Goal: Task Accomplishment & Management: Use online tool/utility

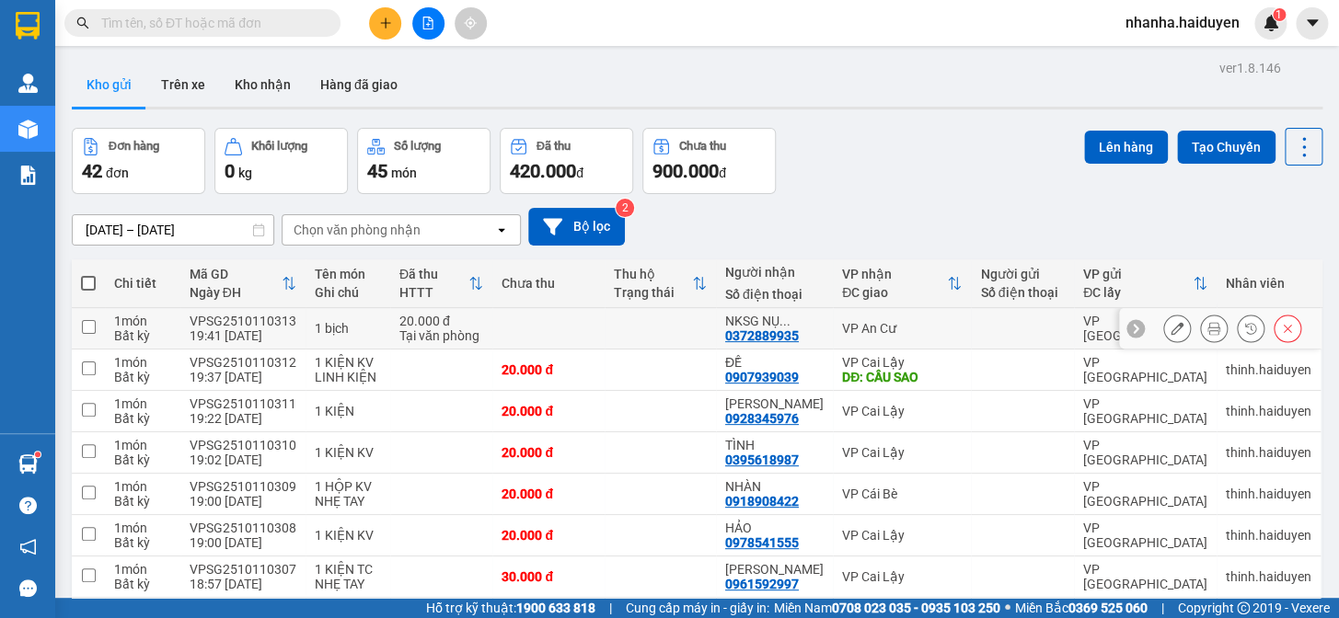
scroll to position [250, 0]
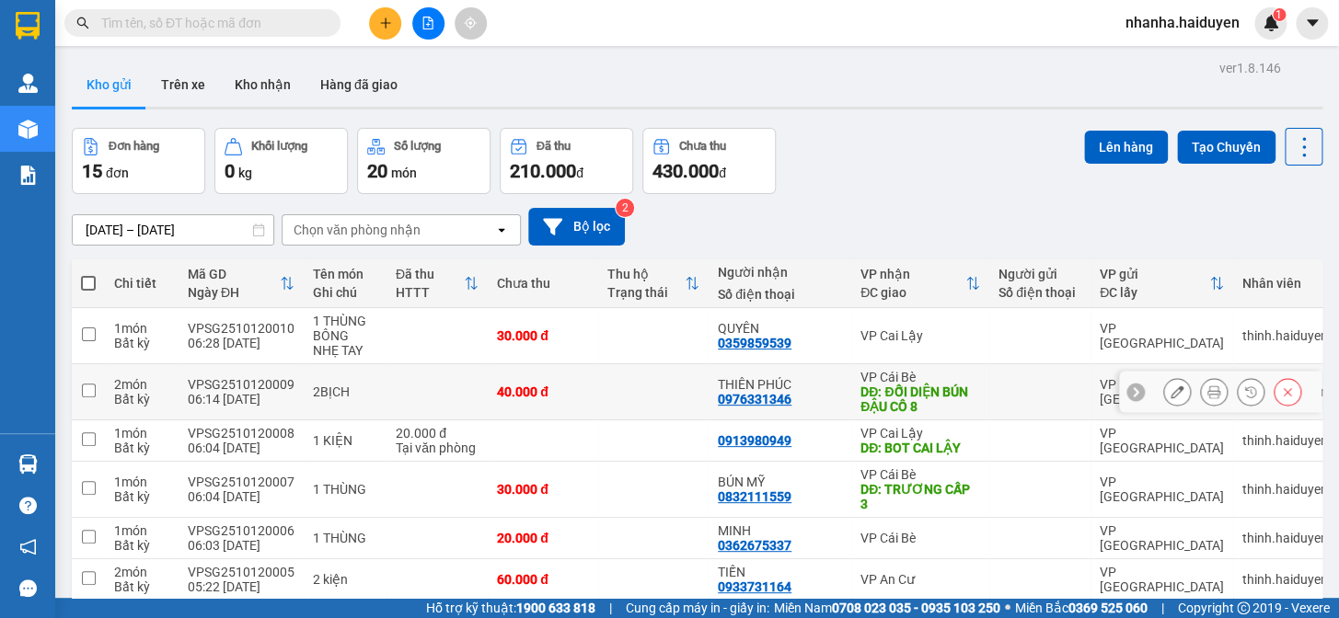
scroll to position [242, 0]
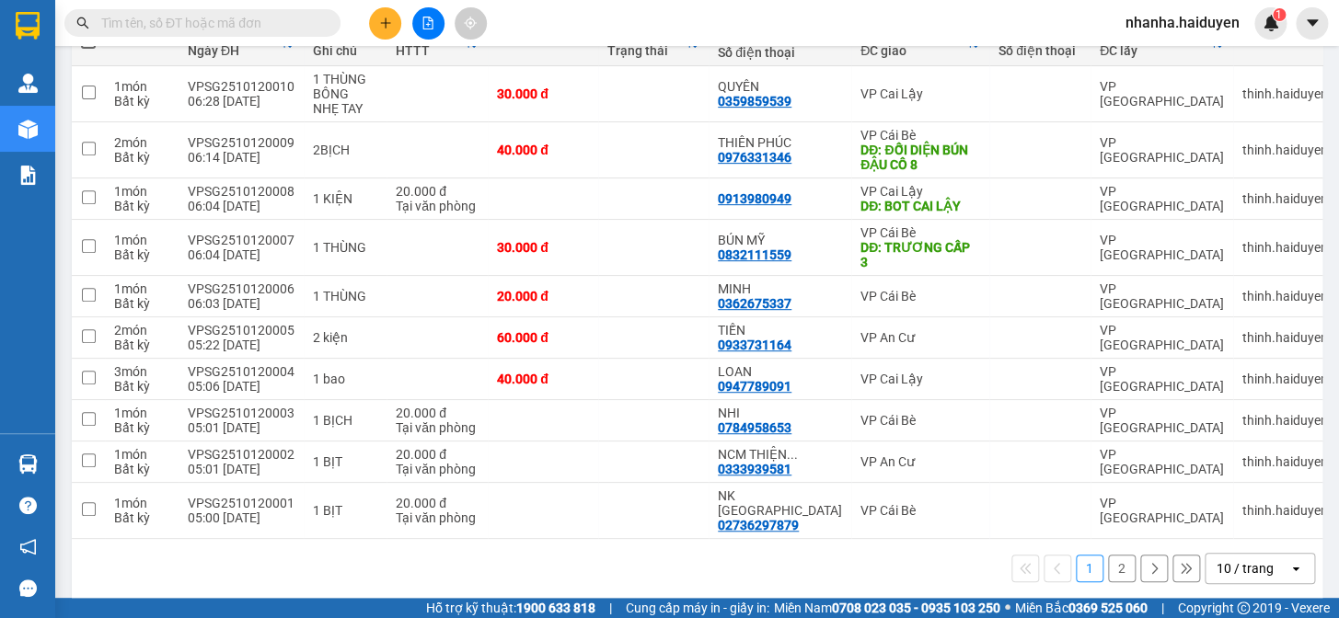
click at [1216, 559] on div "10 / trang" at bounding box center [1244, 568] width 57 height 18
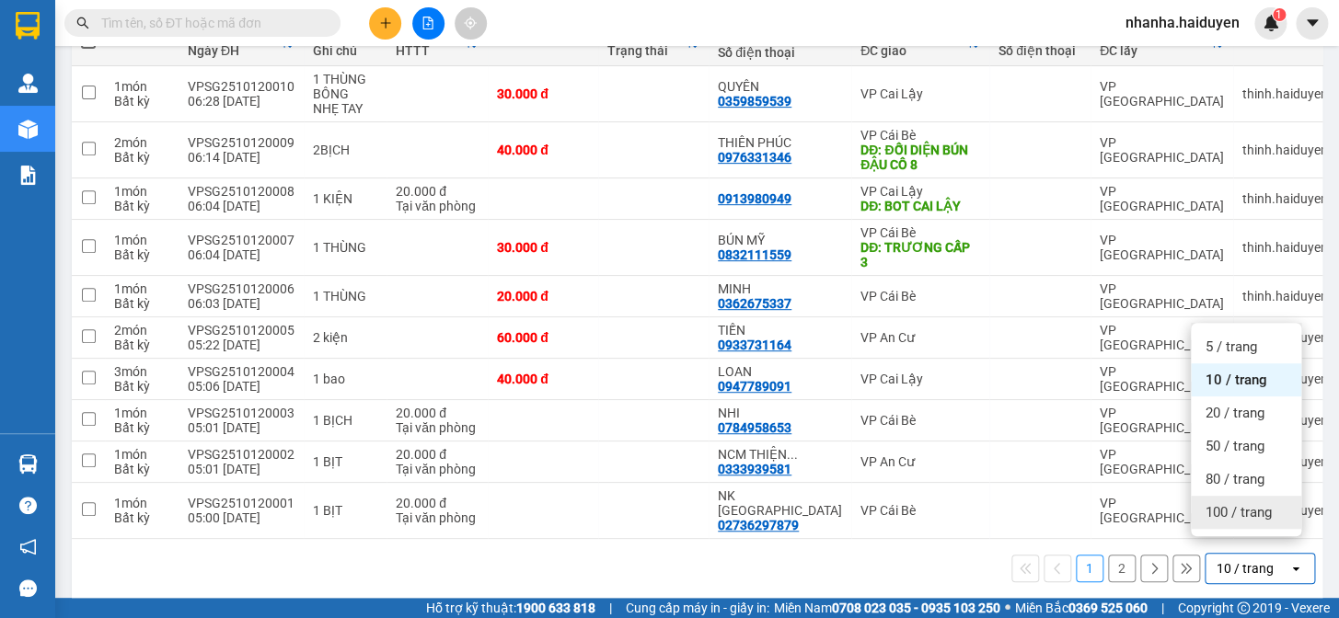
click at [1212, 513] on span "100 / trang" at bounding box center [1238, 512] width 66 height 18
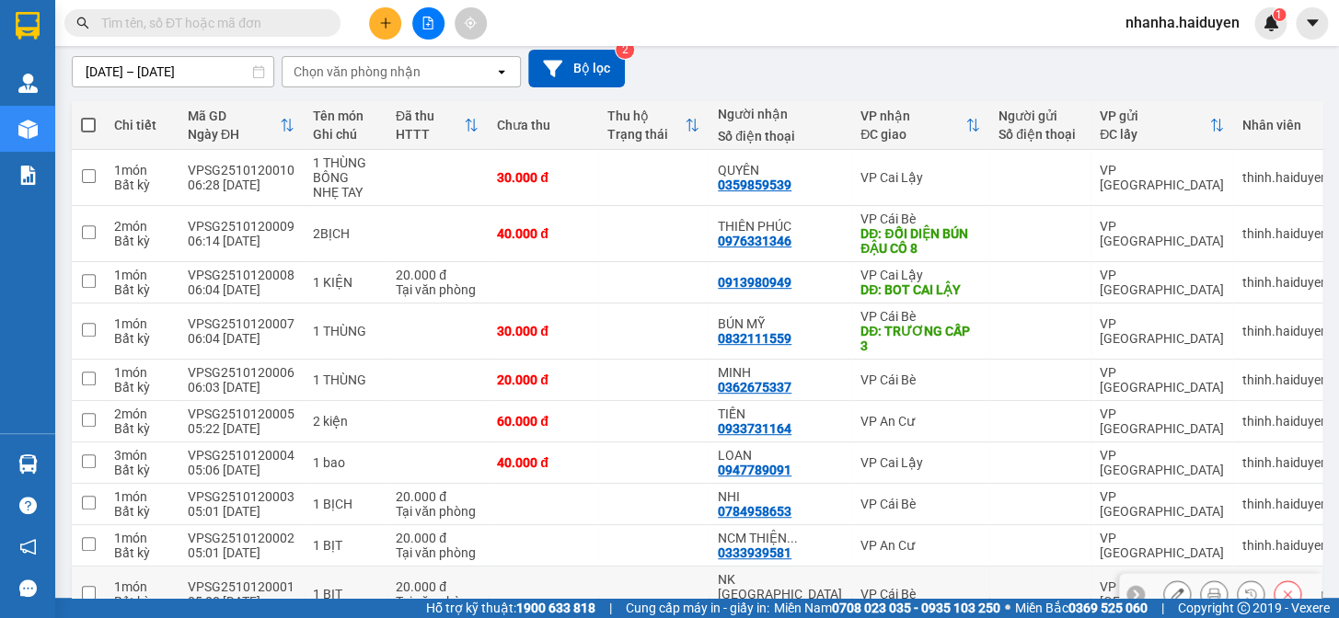
scroll to position [75, 0]
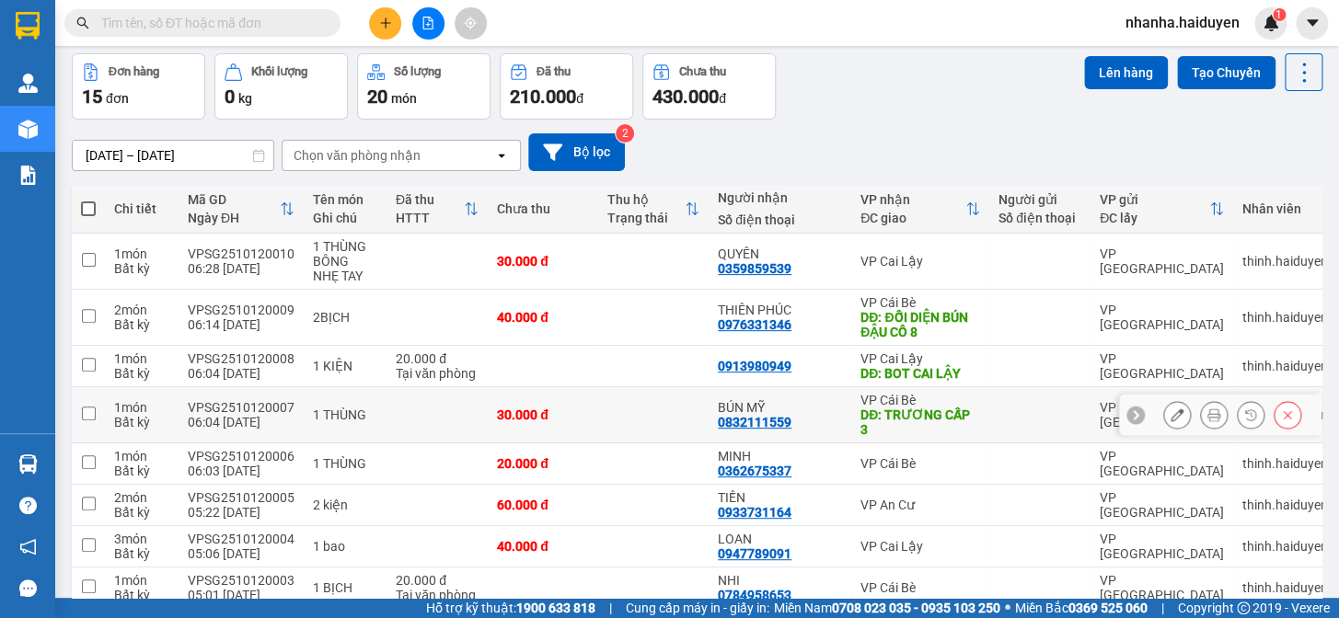
click at [795, 404] on div "BÚN MỸ" at bounding box center [780, 407] width 124 height 15
checkbox input "true"
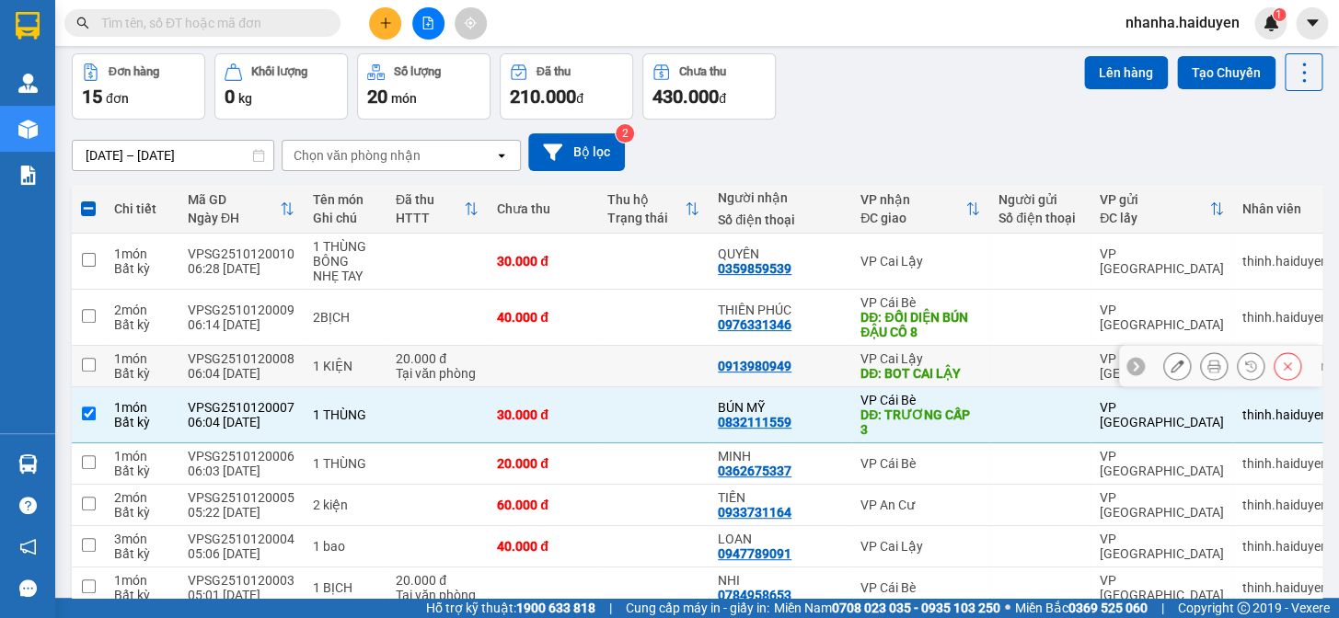
click at [745, 352] on td "0913980949" at bounding box center [779, 366] width 143 height 41
checkbox input "true"
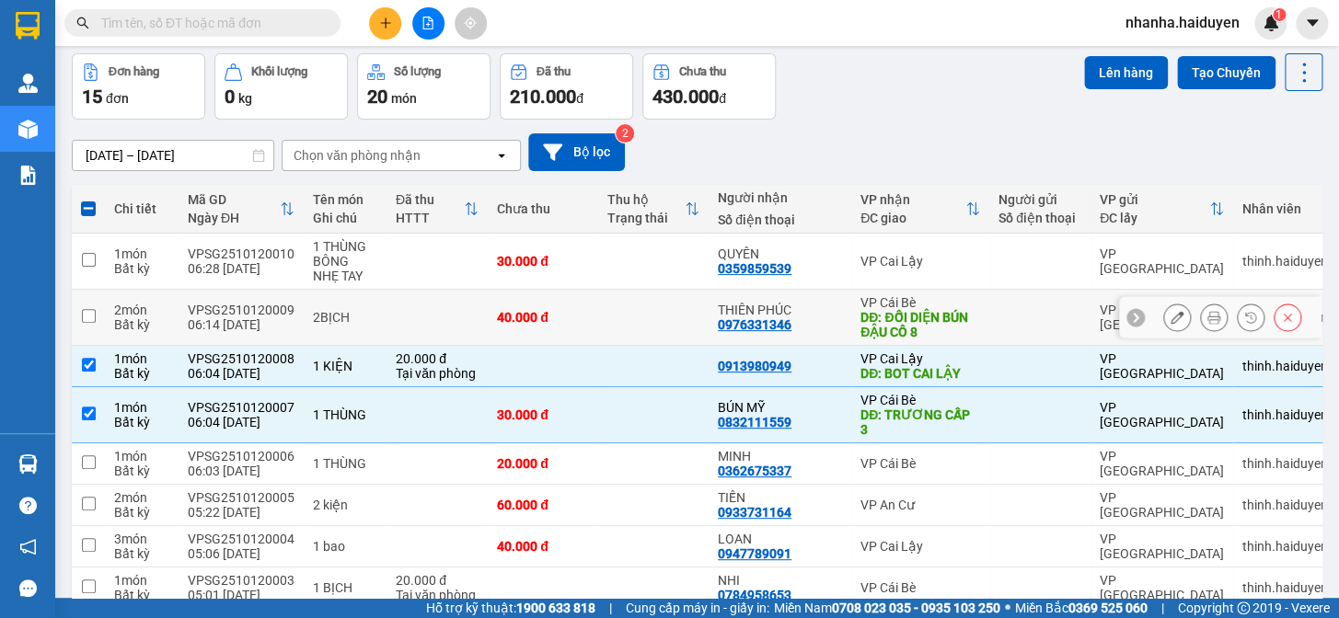
click at [672, 318] on td at bounding box center [653, 318] width 110 height 56
checkbox input "true"
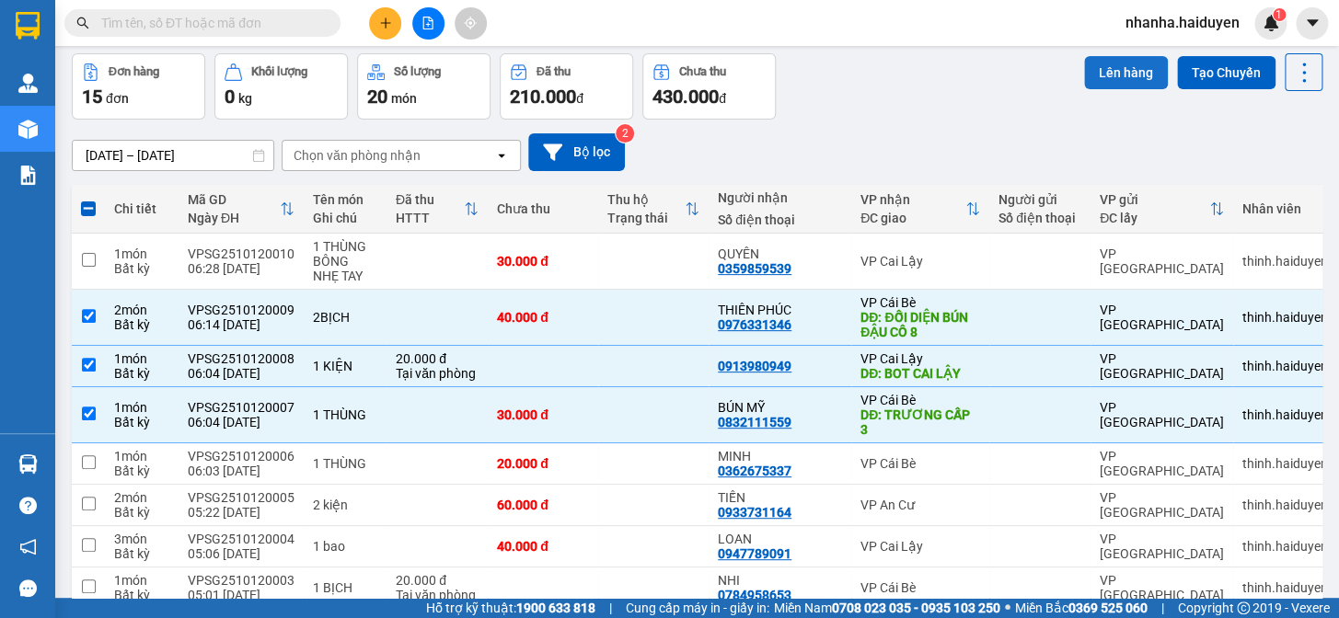
drag, startPoint x: 1114, startPoint y: 65, endPoint x: 1095, endPoint y: 65, distance: 19.3
click at [1113, 65] on button "Lên hàng" at bounding box center [1126, 72] width 84 height 33
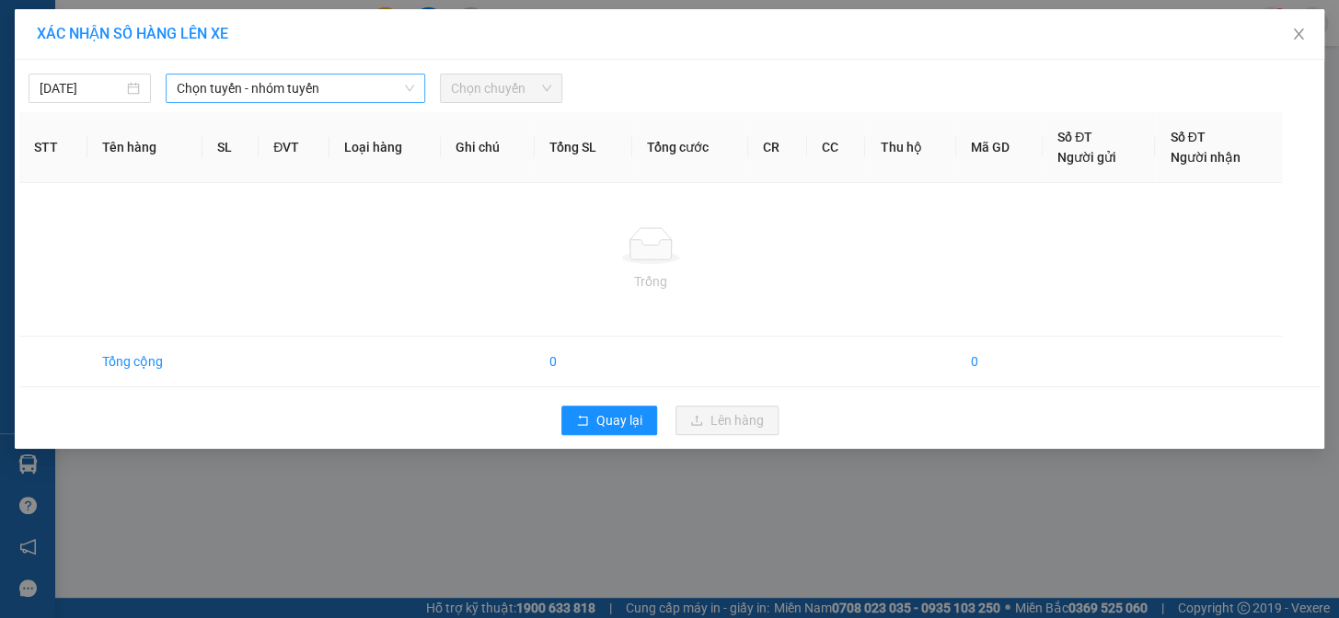
click at [347, 85] on span "Chọn tuyến - nhóm tuyến" at bounding box center [295, 89] width 237 height 28
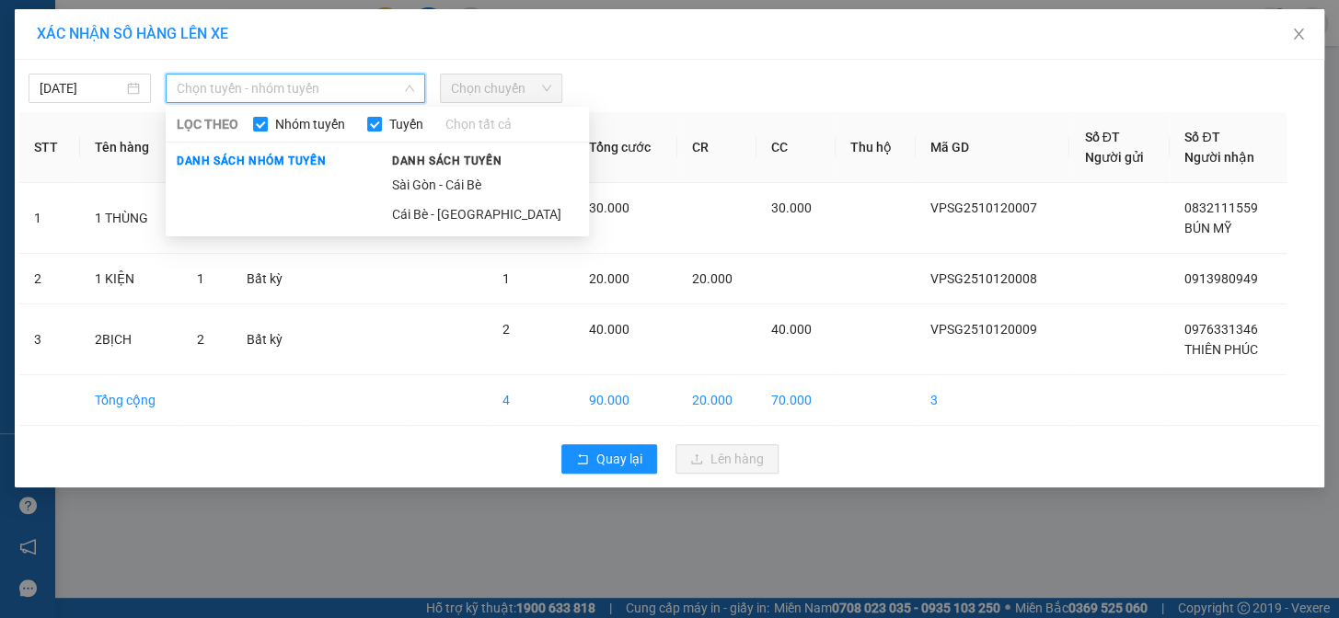
click at [471, 167] on span "Danh sách tuyến" at bounding box center [447, 161] width 132 height 17
click at [469, 183] on li "Sài Gòn - Cái Bè" at bounding box center [485, 184] width 208 height 29
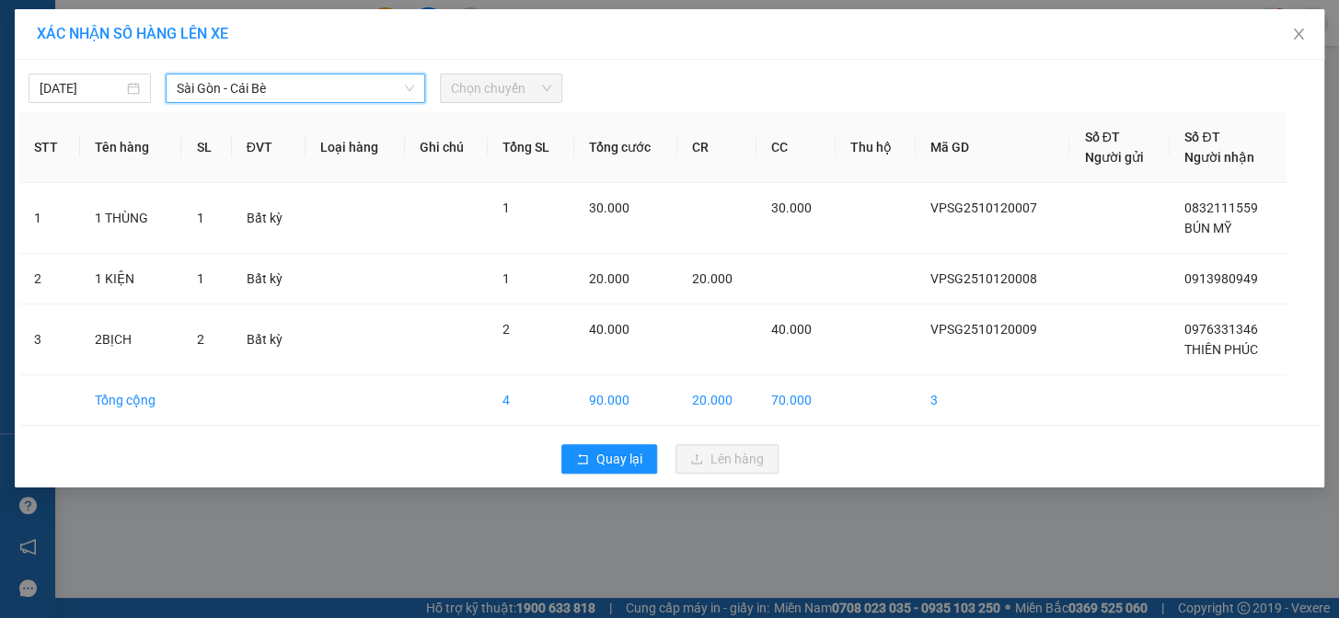
click at [488, 96] on span "Chọn chuyến" at bounding box center [501, 89] width 100 height 28
click at [506, 86] on span "Chọn chuyến" at bounding box center [501, 89] width 100 height 28
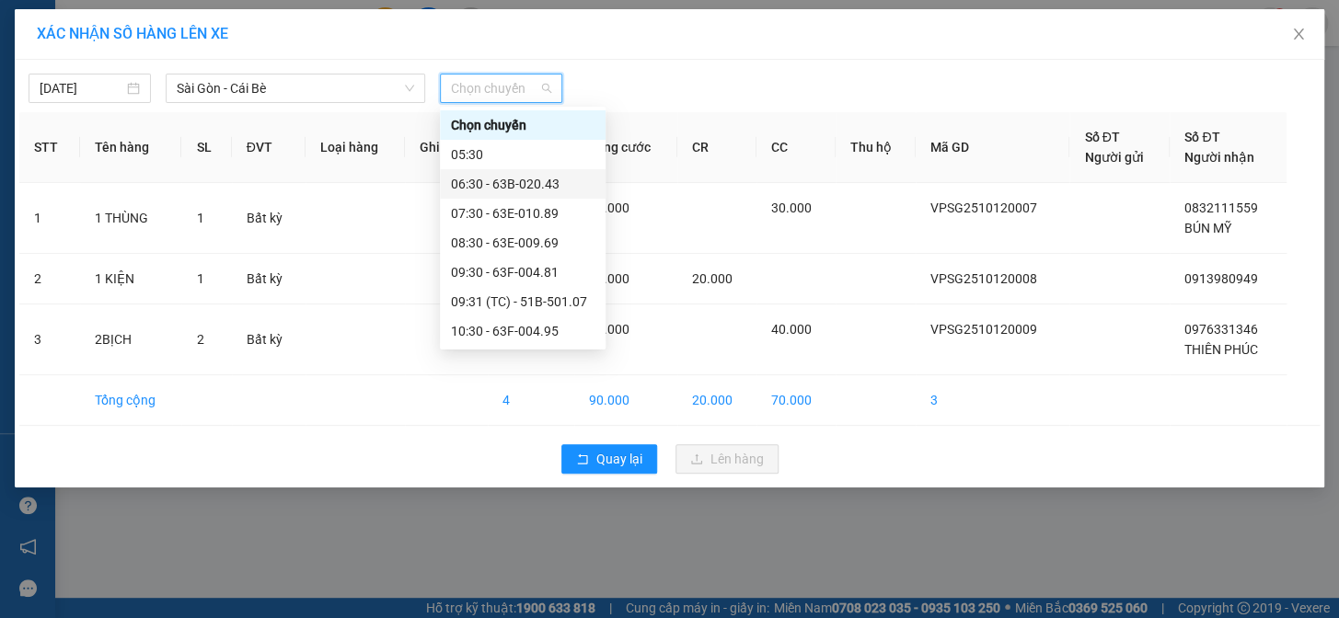
click at [563, 171] on div "06:30 - 63B-020.43" at bounding box center [523, 183] width 166 height 29
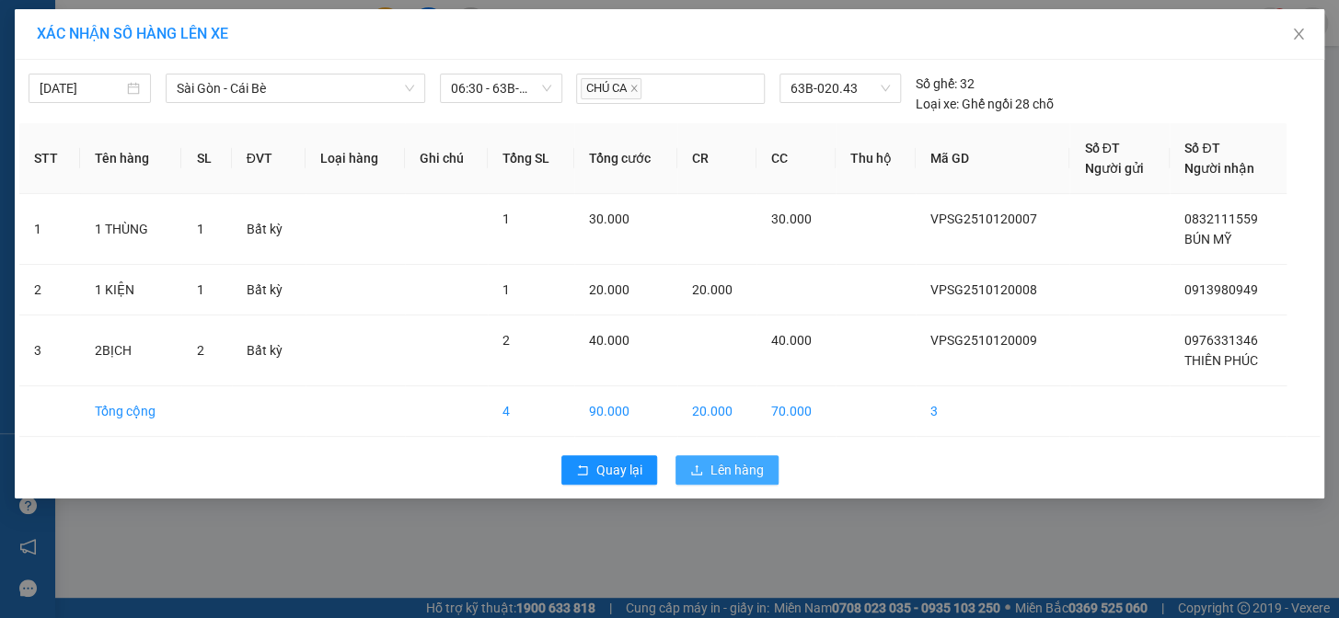
click at [715, 472] on span "Lên hàng" at bounding box center [736, 470] width 53 height 20
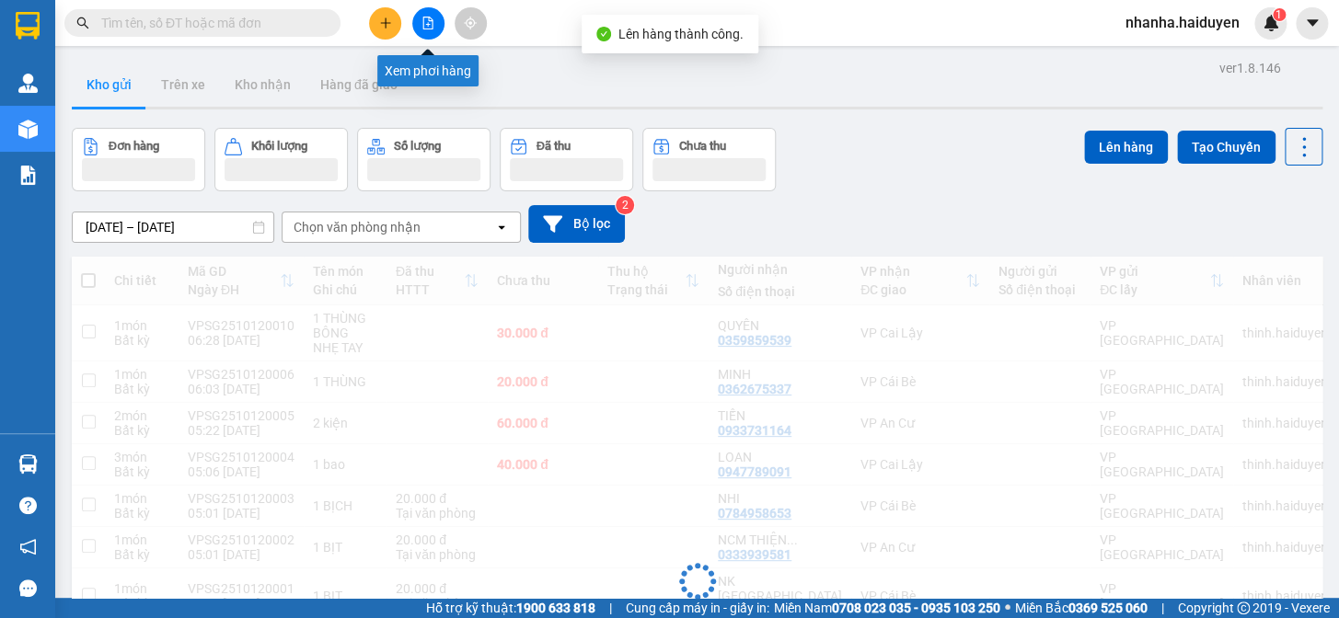
click at [424, 30] on button at bounding box center [428, 23] width 32 height 32
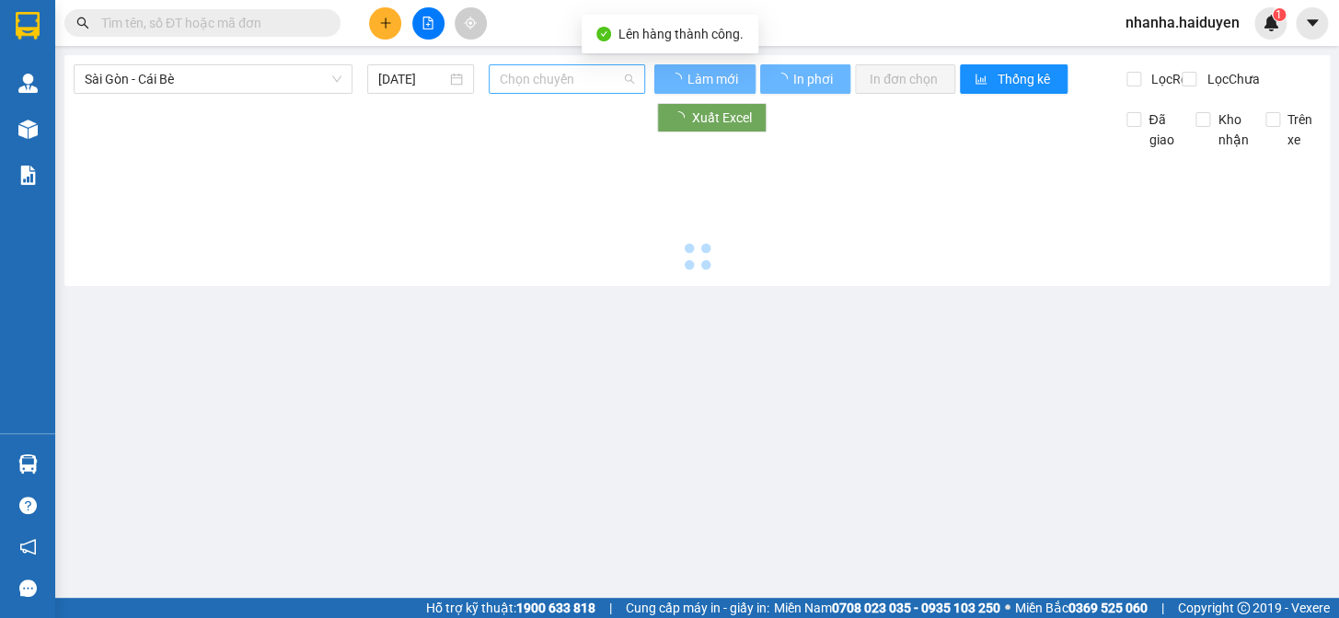
click at [542, 74] on span "Chọn chuyến" at bounding box center [567, 79] width 134 height 28
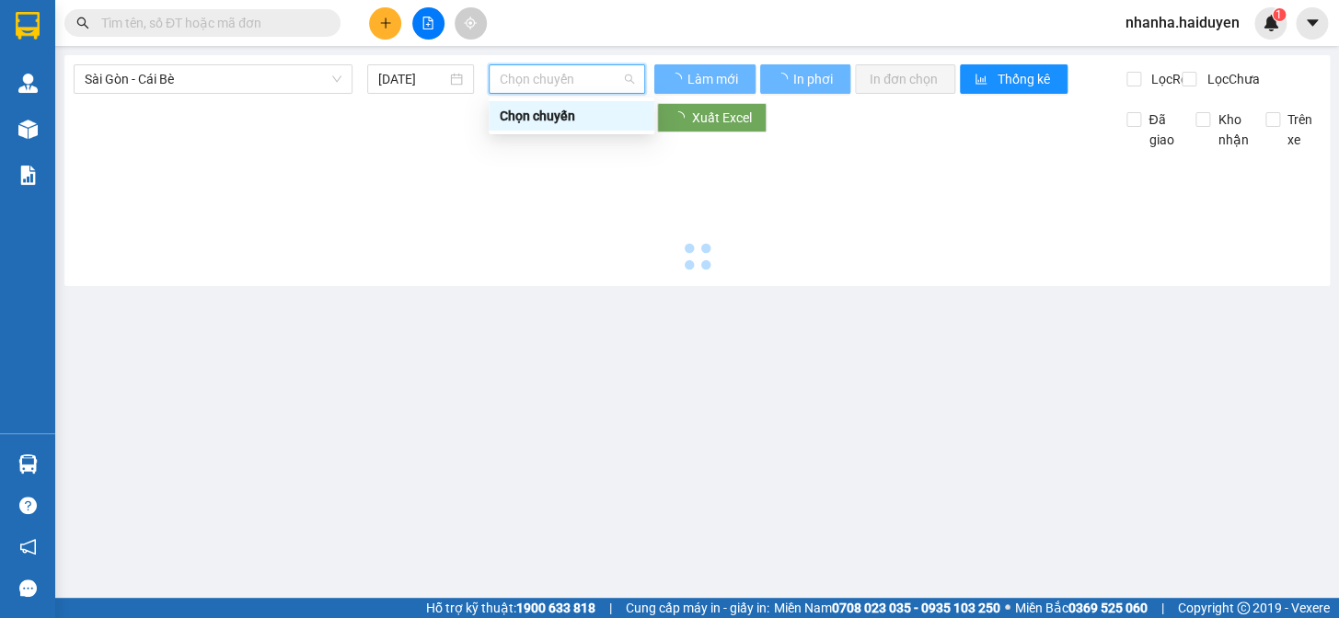
type input "12/10/2025"
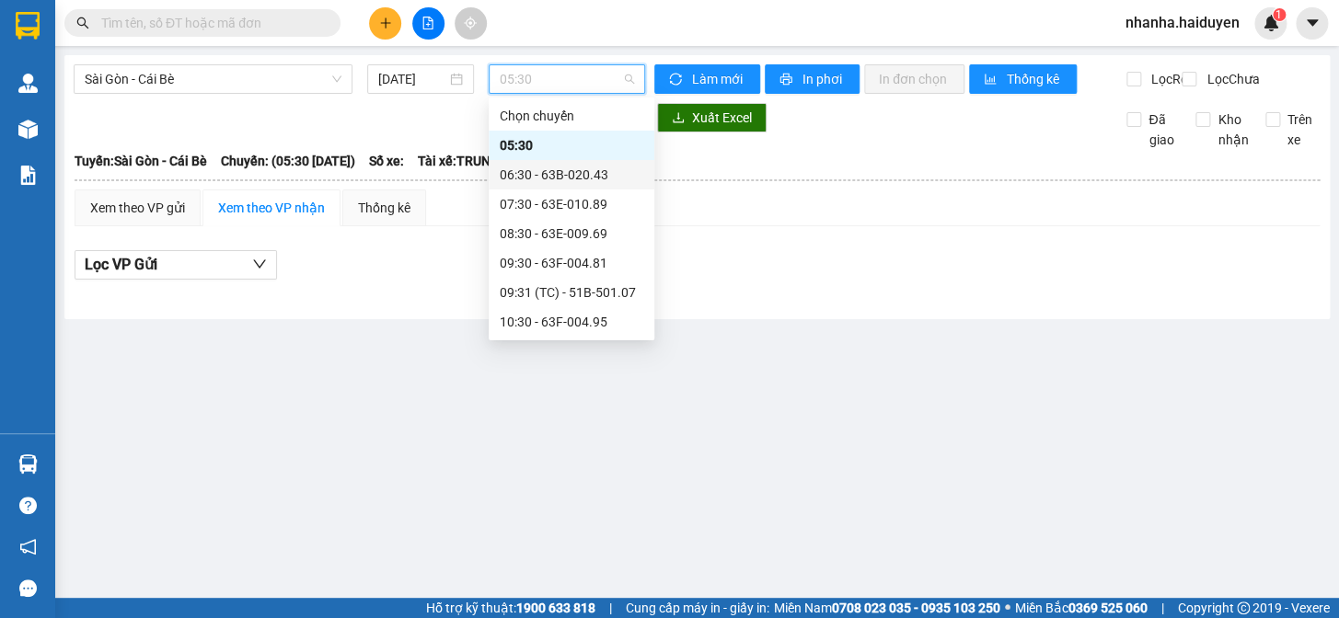
click at [554, 176] on div "06:30 - 63B-020.43" at bounding box center [572, 175] width 144 height 20
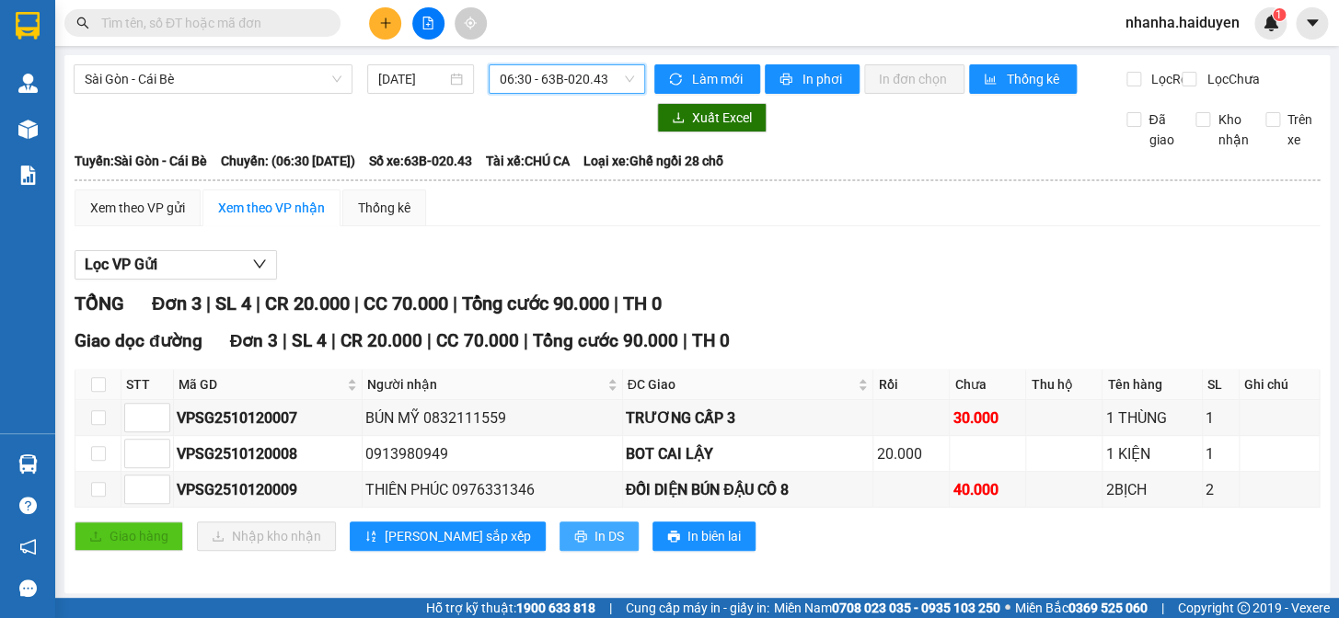
click at [594, 546] on span "In DS" at bounding box center [608, 536] width 29 height 20
